Goal: Answer question/provide support: Share knowledge or assist other users

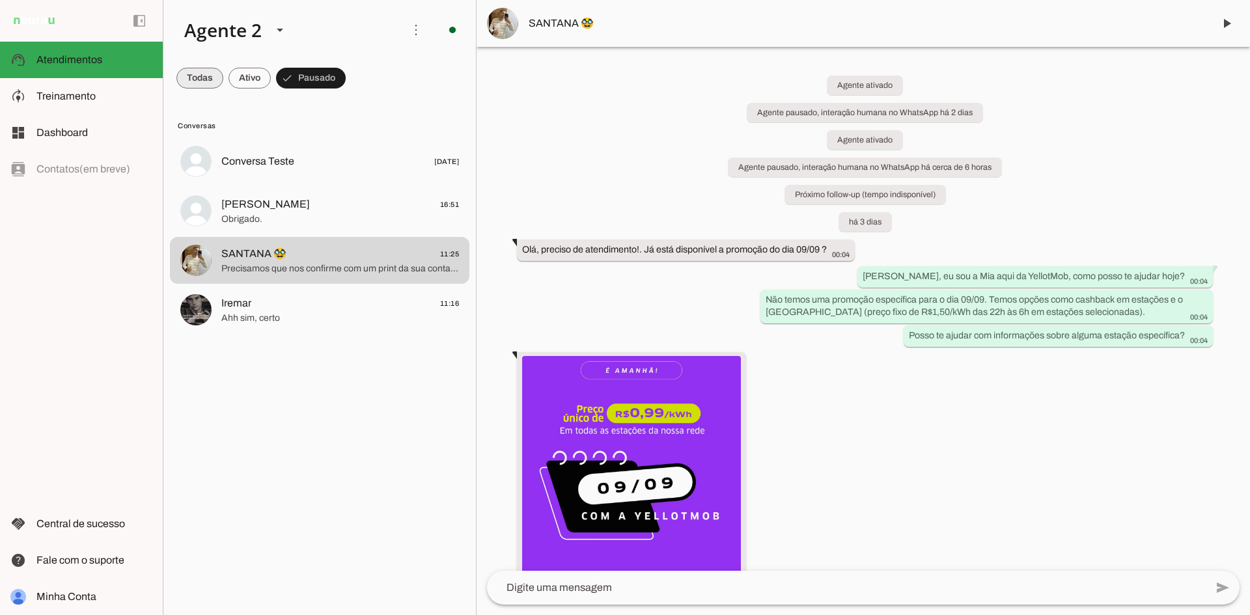
click at [186, 68] on span at bounding box center [199, 77] width 47 height 31
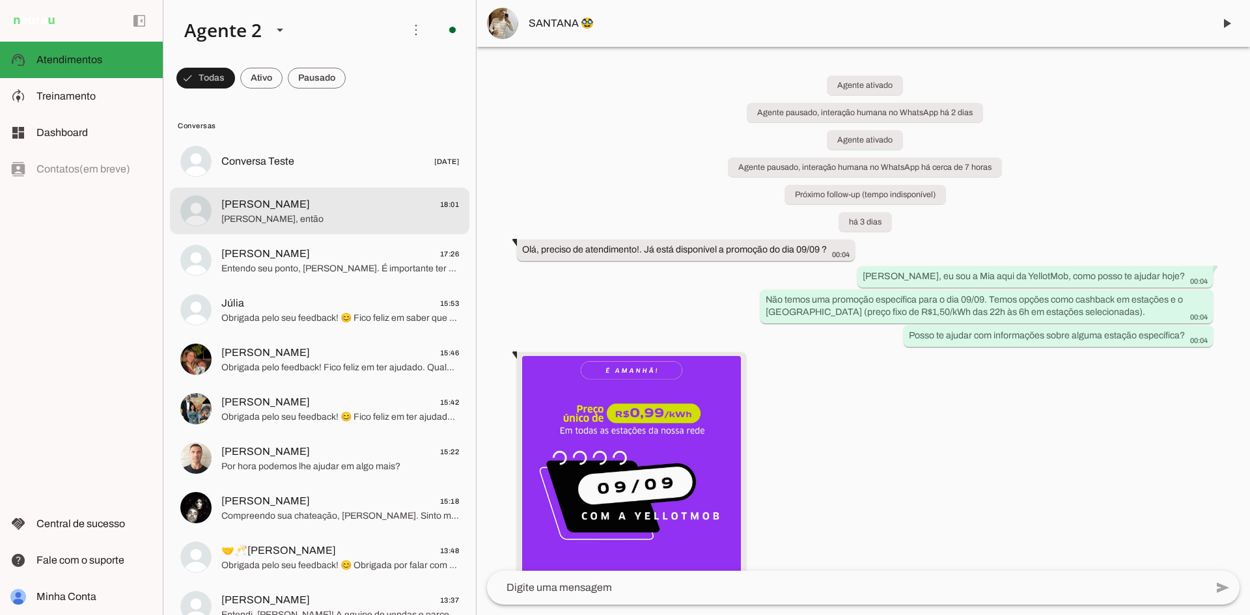
click at [318, 202] on span "[PERSON_NAME] 18:01" at bounding box center [340, 205] width 238 height 16
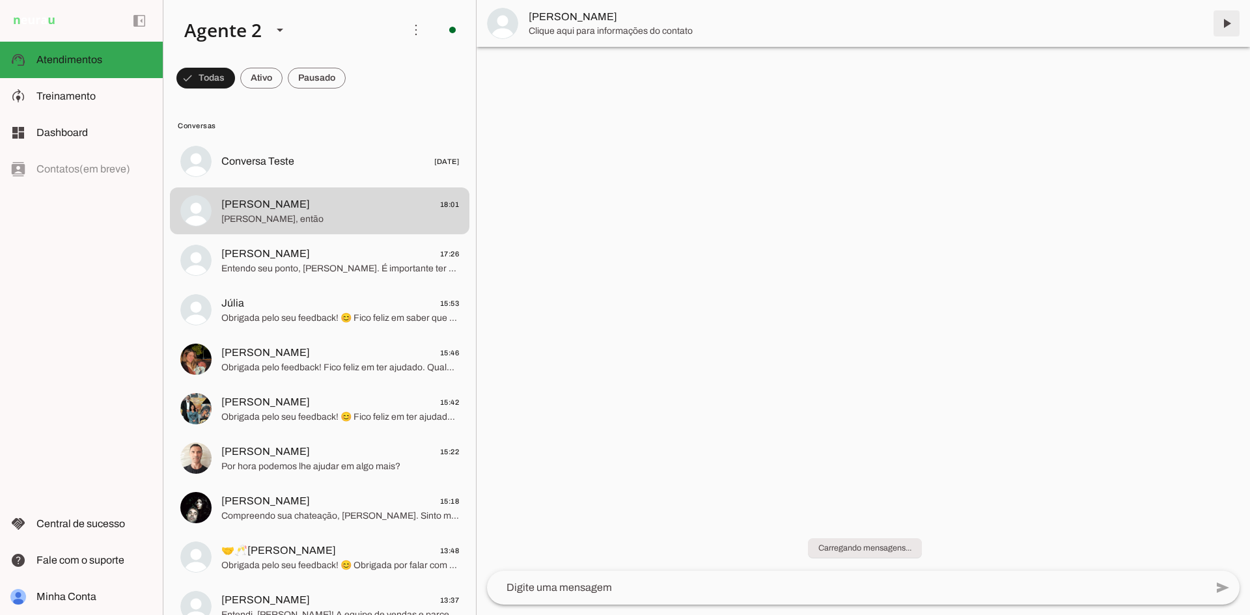
click at [1221, 27] on span at bounding box center [1226, 23] width 31 height 31
